Goal: Download file/media

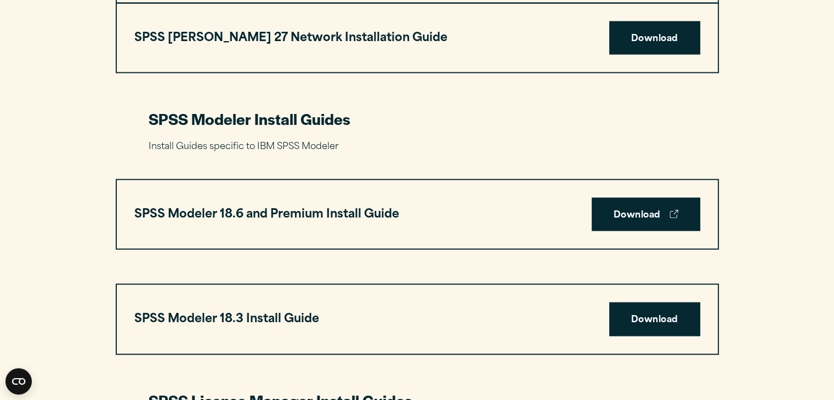
scroll to position [2218, 0]
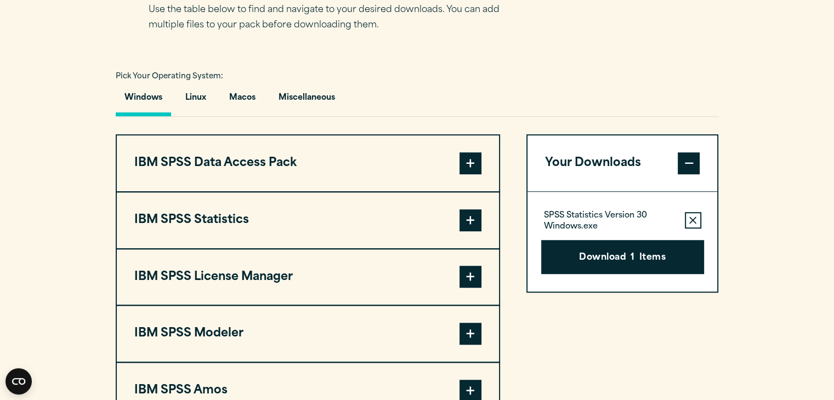
scroll to position [762, 0]
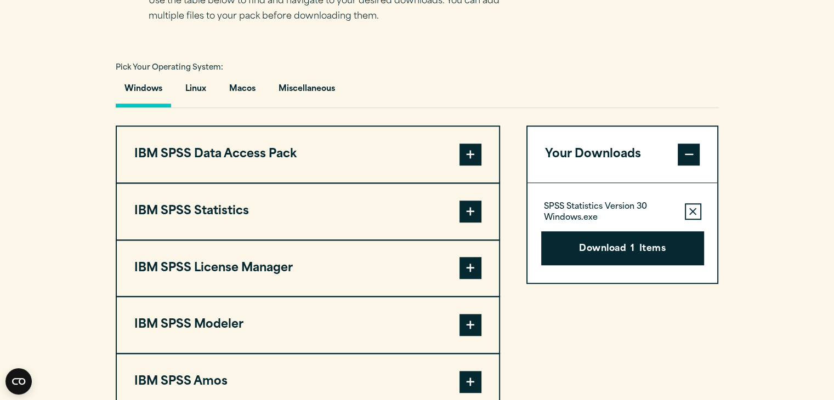
click at [471, 268] on span at bounding box center [470, 268] width 22 height 22
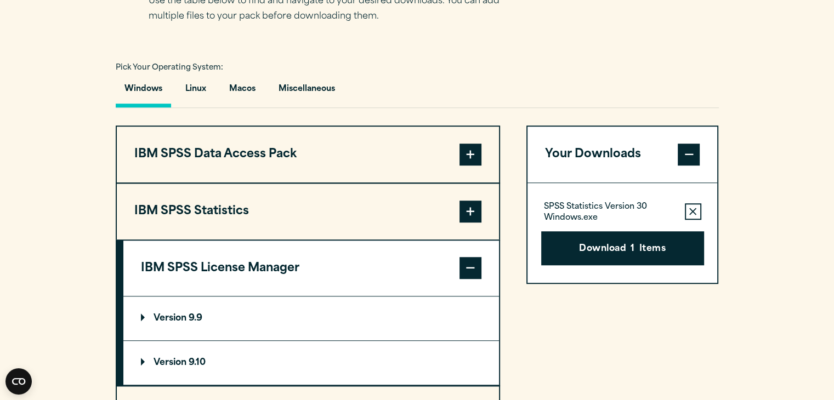
click at [475, 209] on span at bounding box center [470, 212] width 22 height 22
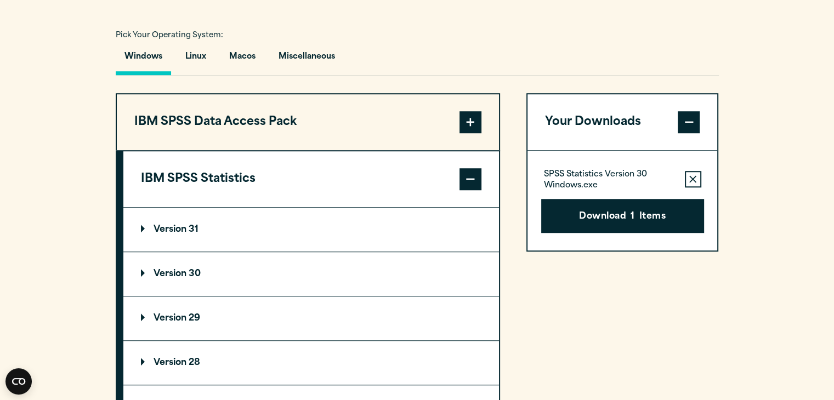
scroll to position [802, 0]
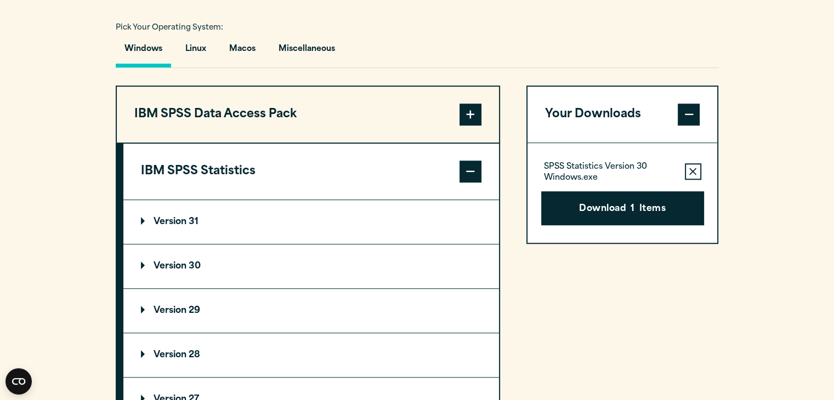
click at [169, 264] on p "Version 30" at bounding box center [171, 266] width 60 height 9
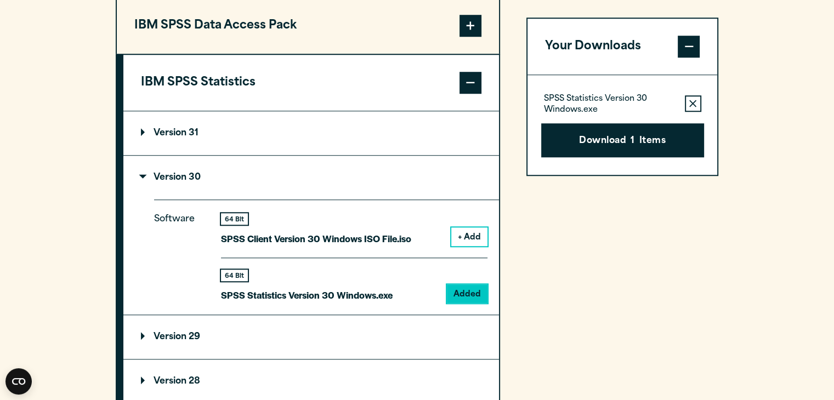
scroll to position [909, 0]
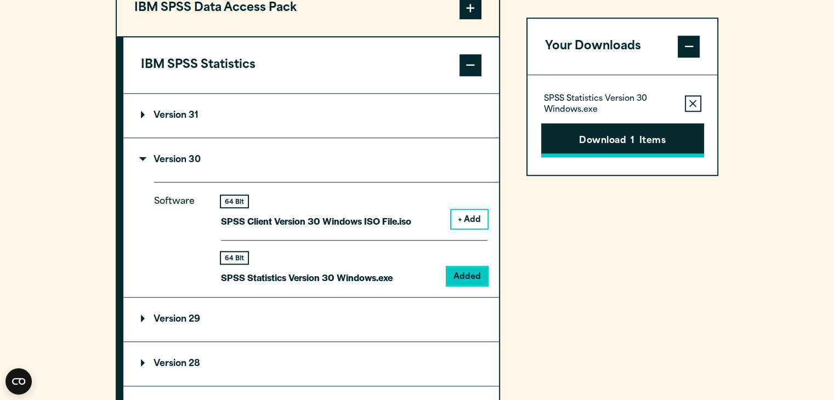
click at [620, 153] on button "Download 1 Items" at bounding box center [622, 140] width 163 height 34
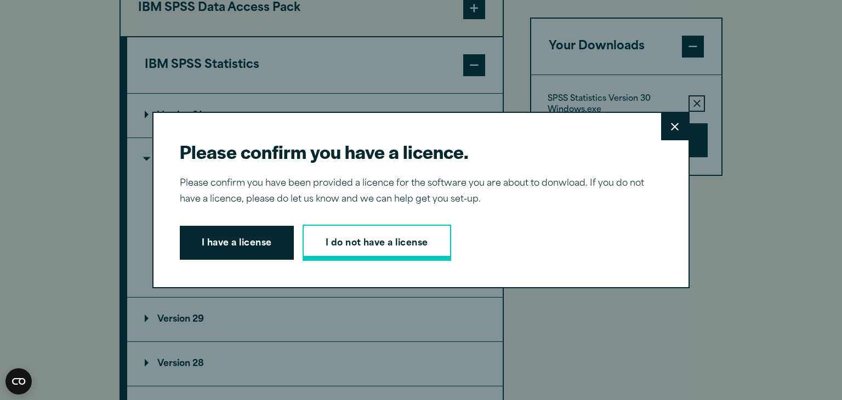
click at [387, 236] on link "I do not have a license" at bounding box center [376, 243] width 149 height 36
click at [667, 131] on button "Close" at bounding box center [674, 126] width 27 height 27
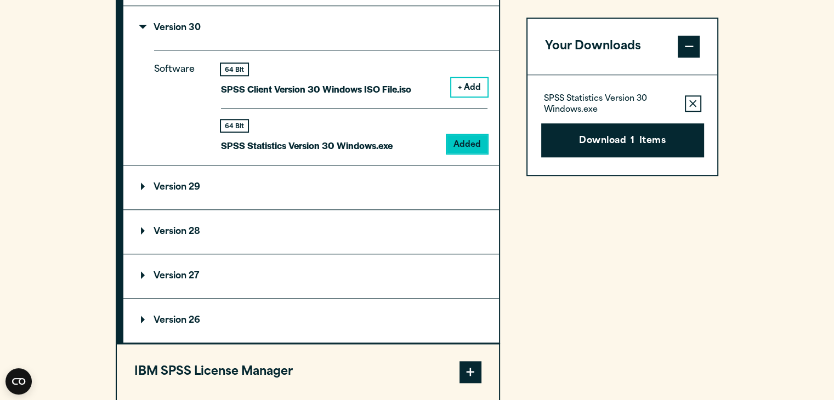
scroll to position [1040, 0]
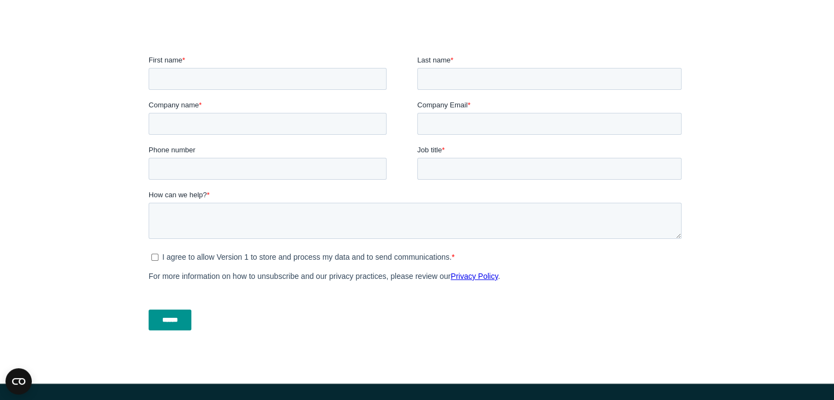
scroll to position [350, 0]
